Goal: Find specific page/section: Find specific page/section

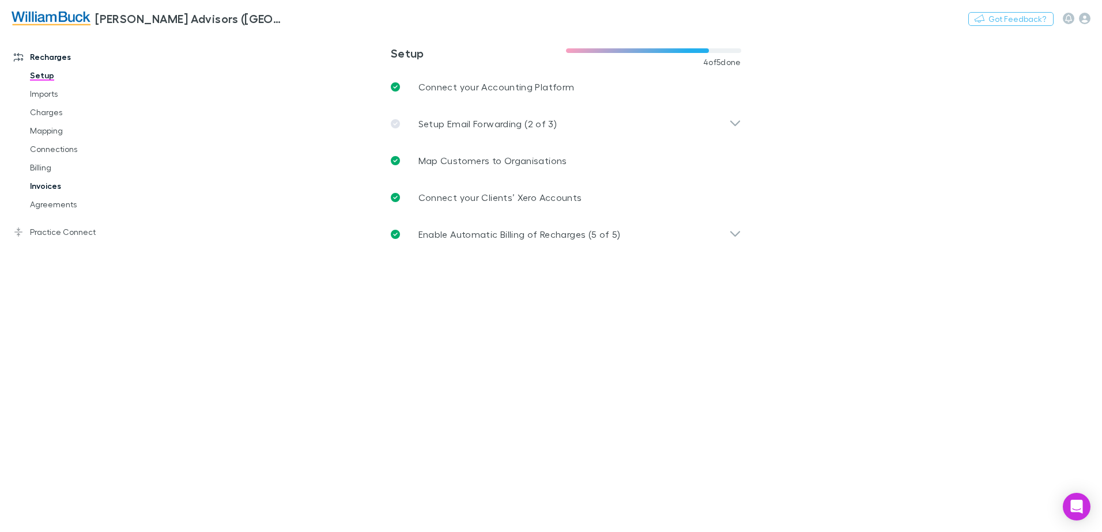
click at [42, 186] on link "Invoices" at bounding box center [86, 186] width 137 height 18
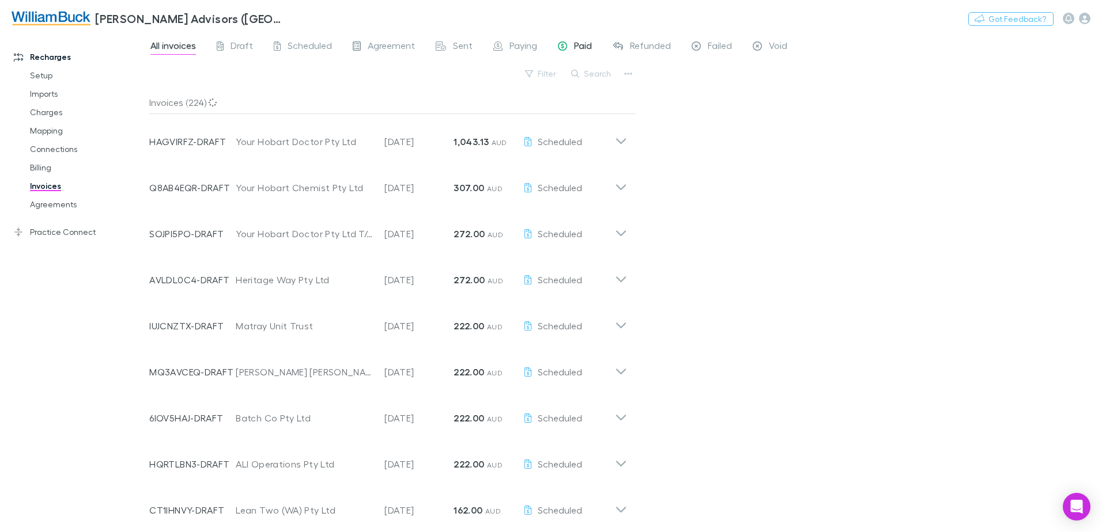
click at [574, 47] on span "Paid" at bounding box center [583, 47] width 18 height 15
click at [42, 168] on link "Billing" at bounding box center [86, 167] width 137 height 18
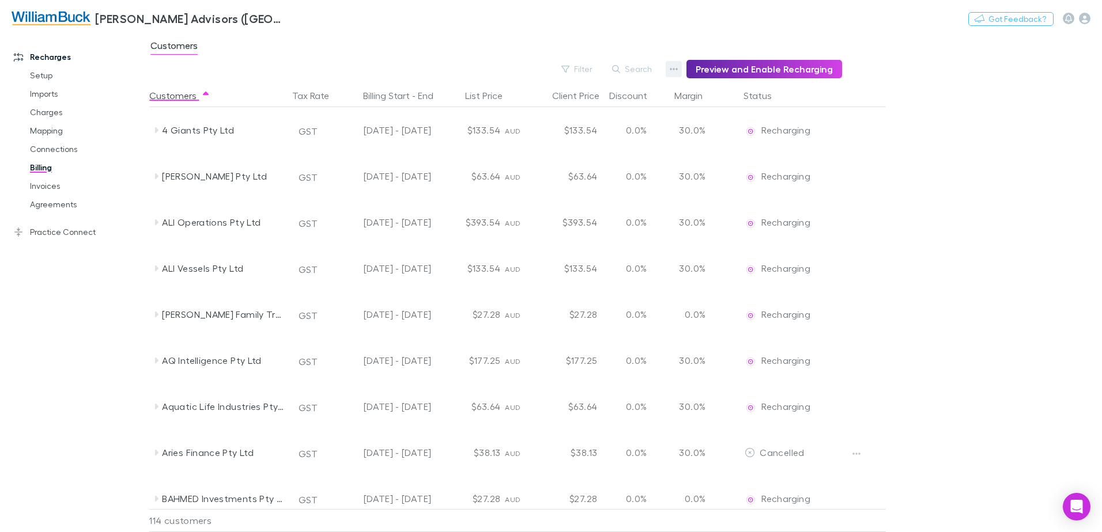
click at [678, 67] on icon "button" at bounding box center [674, 69] width 8 height 9
click at [1016, 199] on div at bounding box center [551, 266] width 1102 height 532
click at [42, 187] on link "Invoices" at bounding box center [86, 186] width 137 height 18
